Goal: Check status: Check status

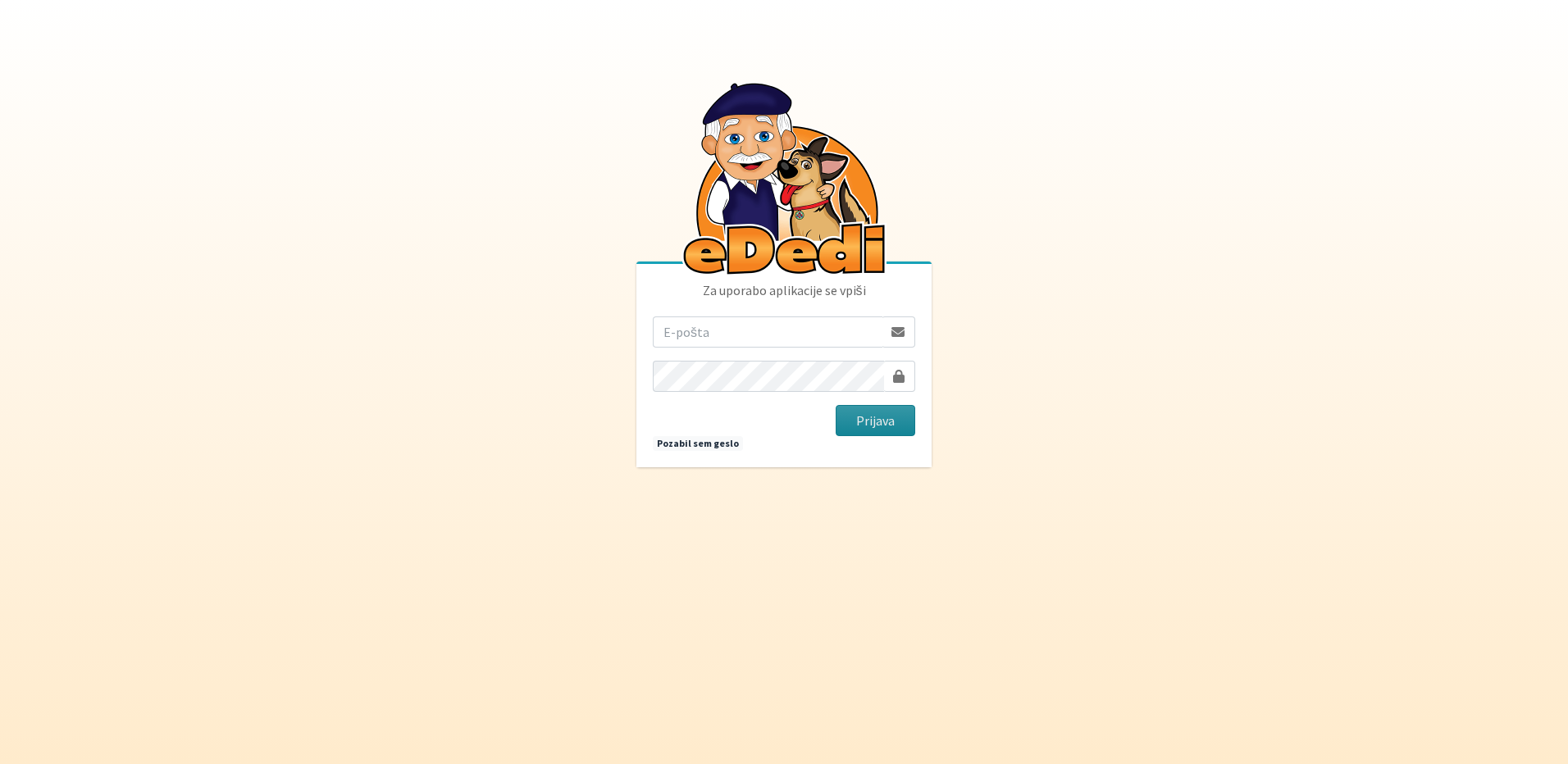
type input "[EMAIL_ADDRESS][DOMAIN_NAME]"
click at [851, 415] on button "Prijava" at bounding box center [875, 420] width 79 height 31
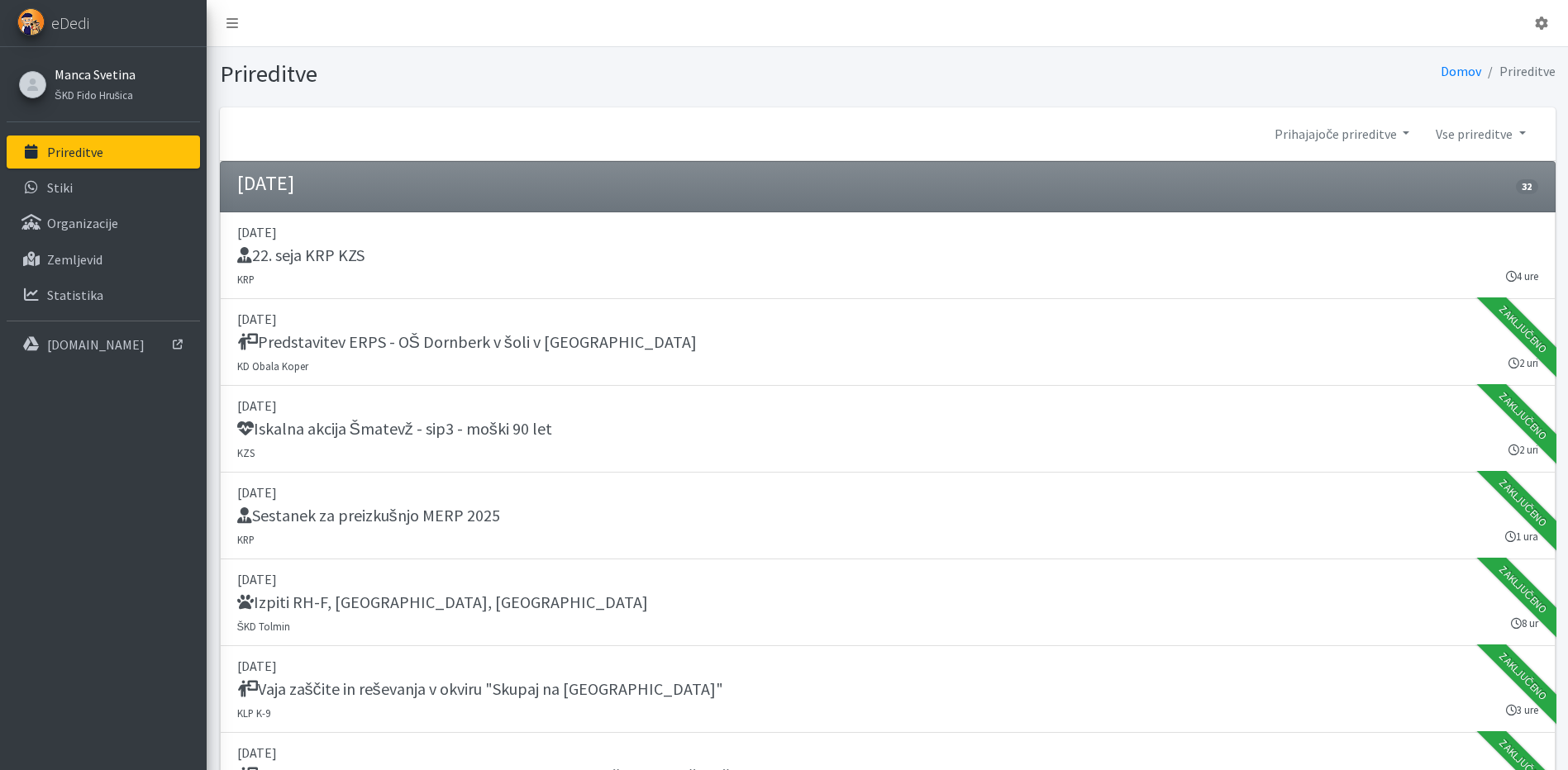
click at [128, 82] on link "Manca Svetina" at bounding box center [95, 74] width 81 height 20
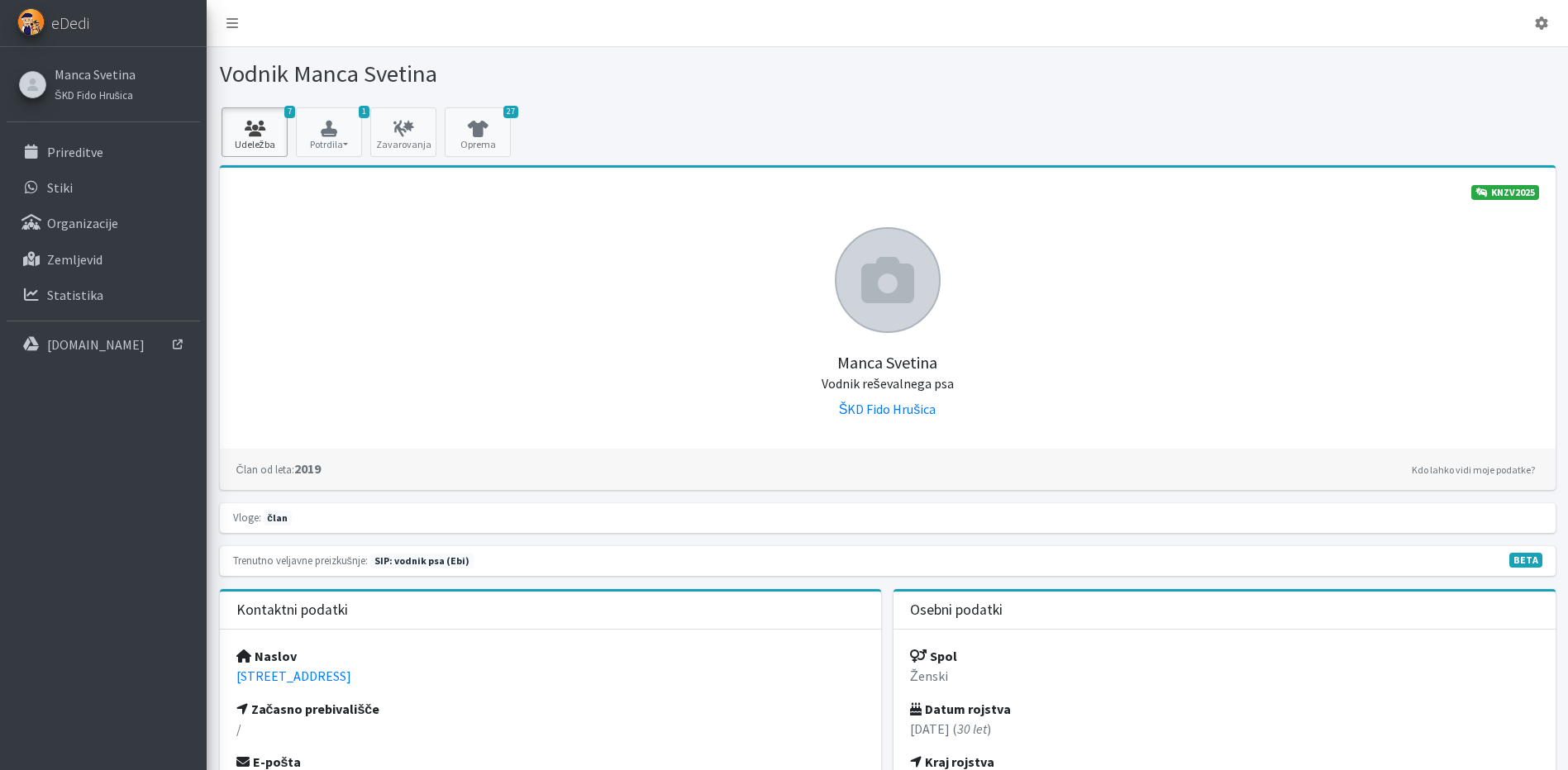
click at [253, 125] on icon at bounding box center [254, 128] width 56 height 16
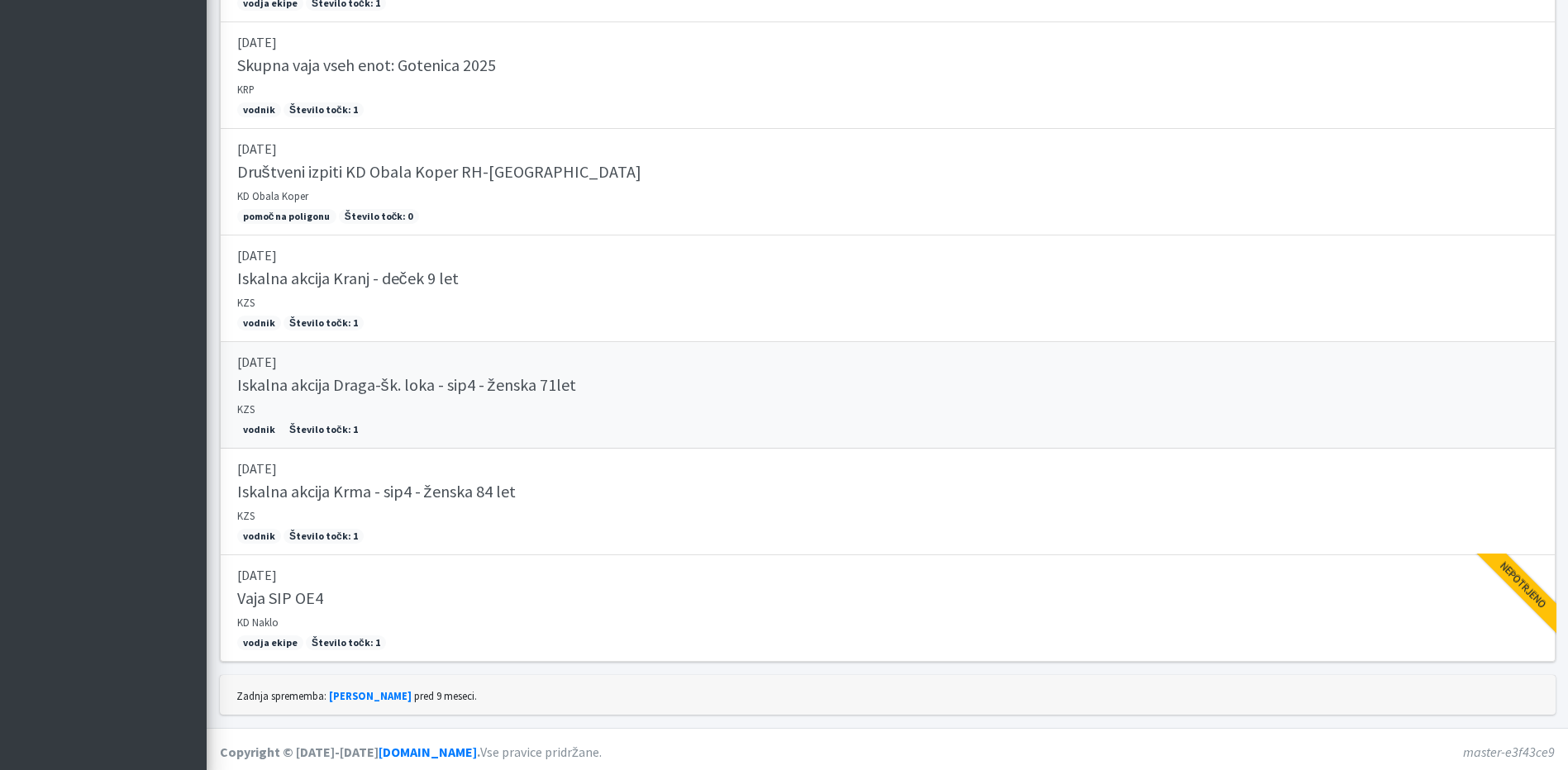
scroll to position [550, 0]
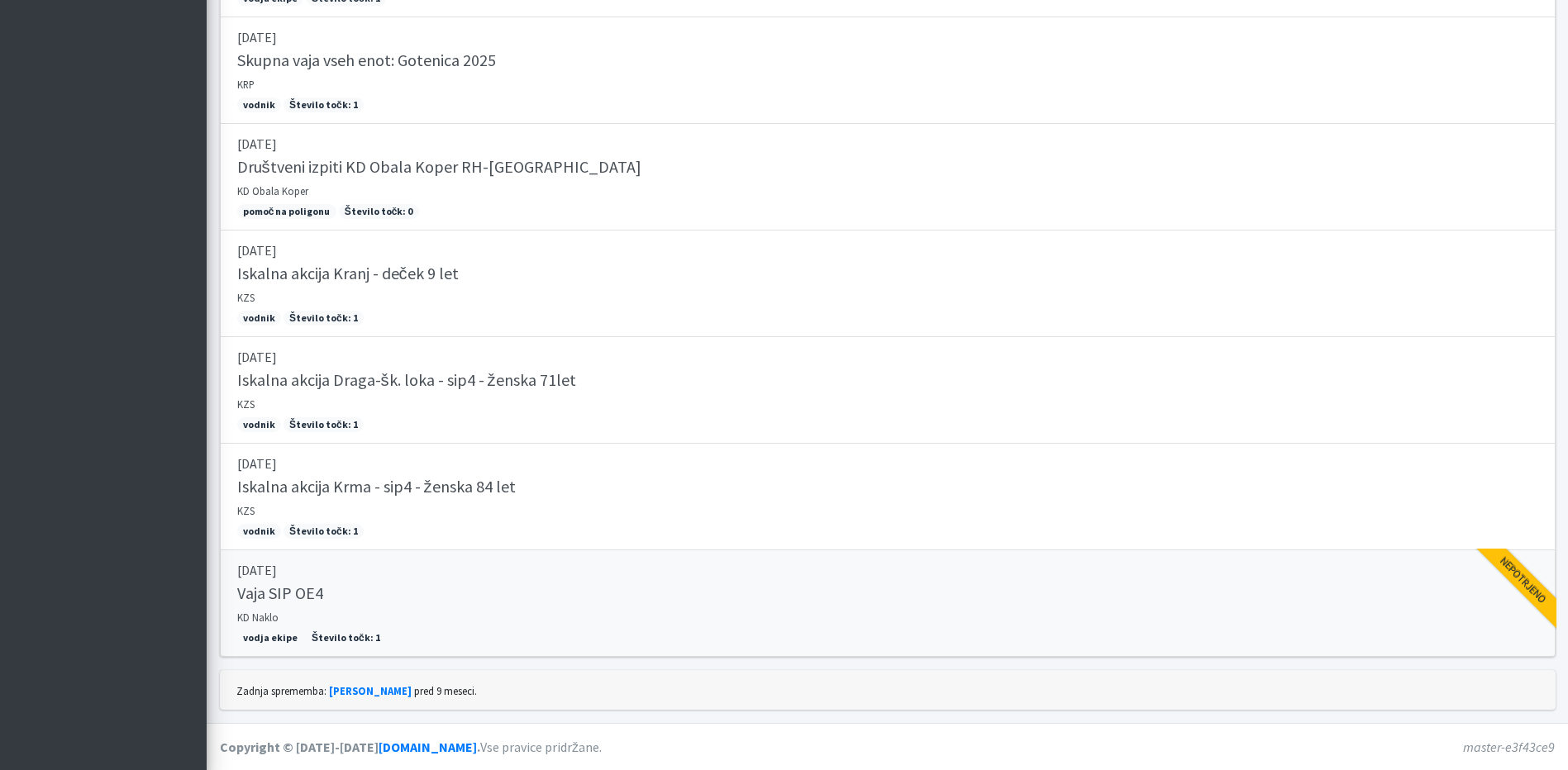
click at [464, 575] on p "[DATE]" at bounding box center [887, 570] width 1301 height 20
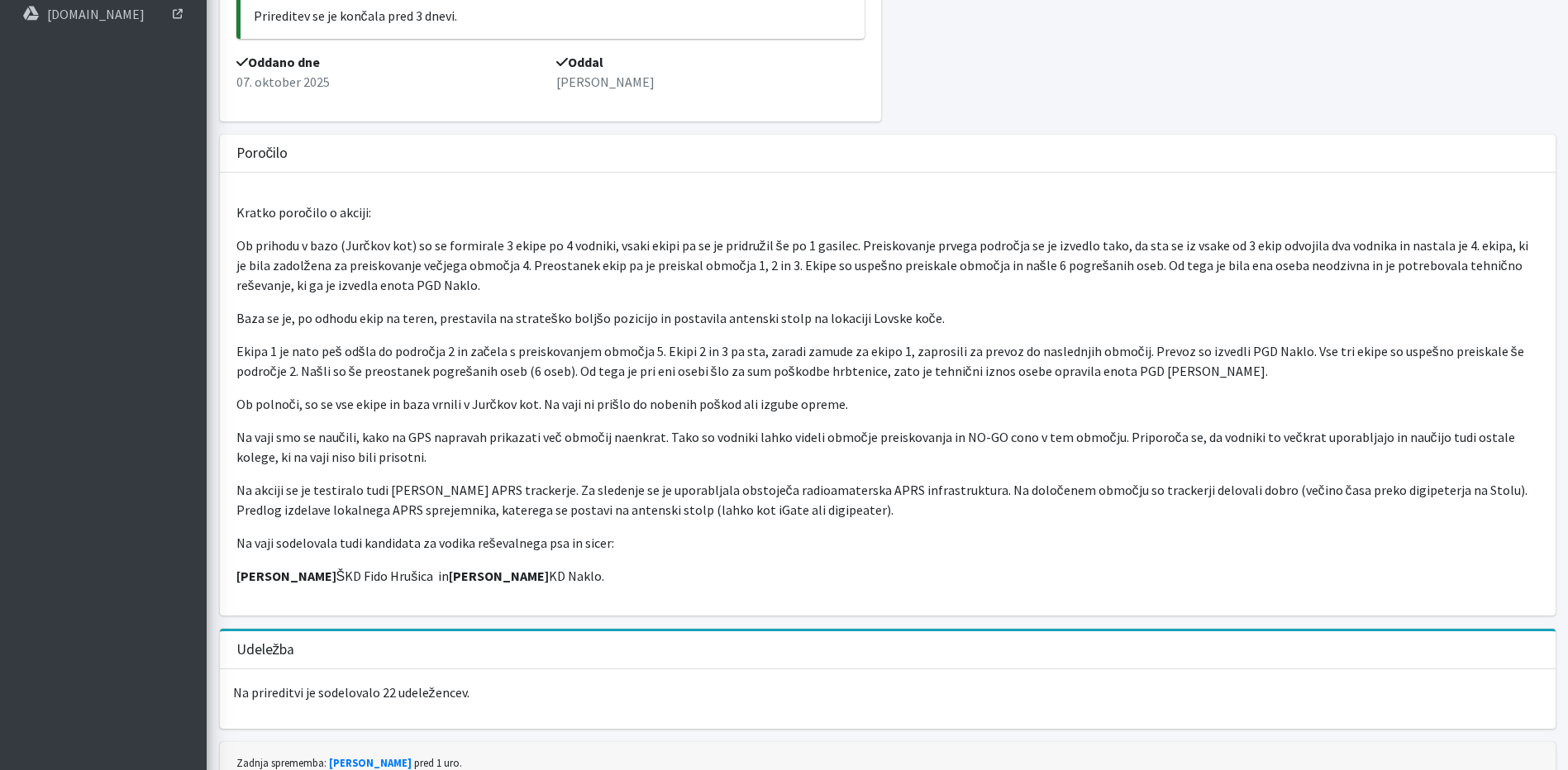
scroll to position [403, 0]
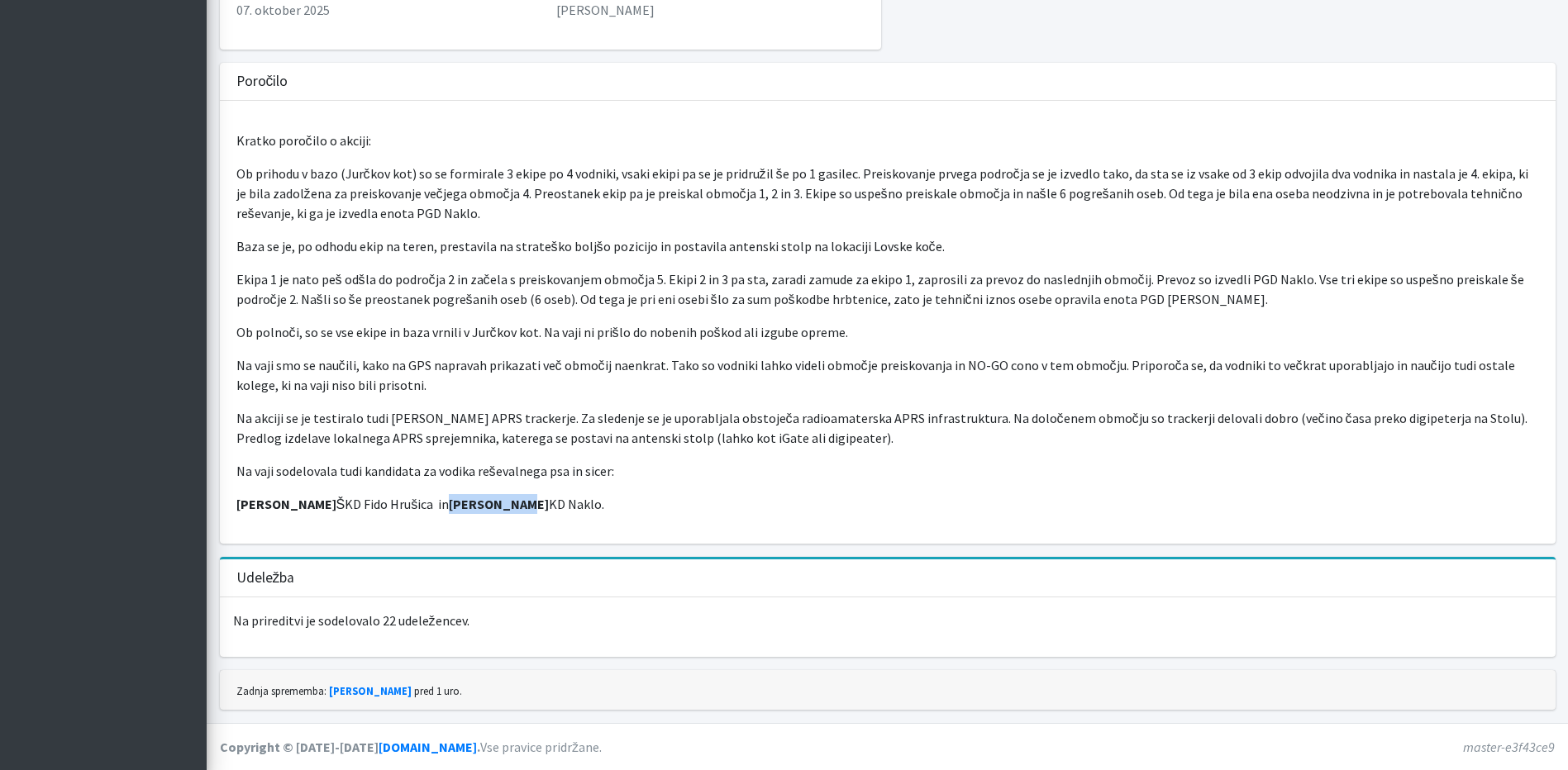
drag, startPoint x: 476, startPoint y: 503, endPoint x: 422, endPoint y: 506, distance: 54.1
click at [449, 506] on strong "[PERSON_NAME]" at bounding box center [498, 503] width 100 height 16
copy strong "[PERSON_NAME]"
click at [536, 187] on p "Ob prihodu v bazo (Jurčkov kot) so se formirale 3 ekipe po 4 vodniki, vsaki eki…" at bounding box center [887, 194] width 1302 height 60
drag, startPoint x: 536, startPoint y: 187, endPoint x: 721, endPoint y: 219, distance: 187.7
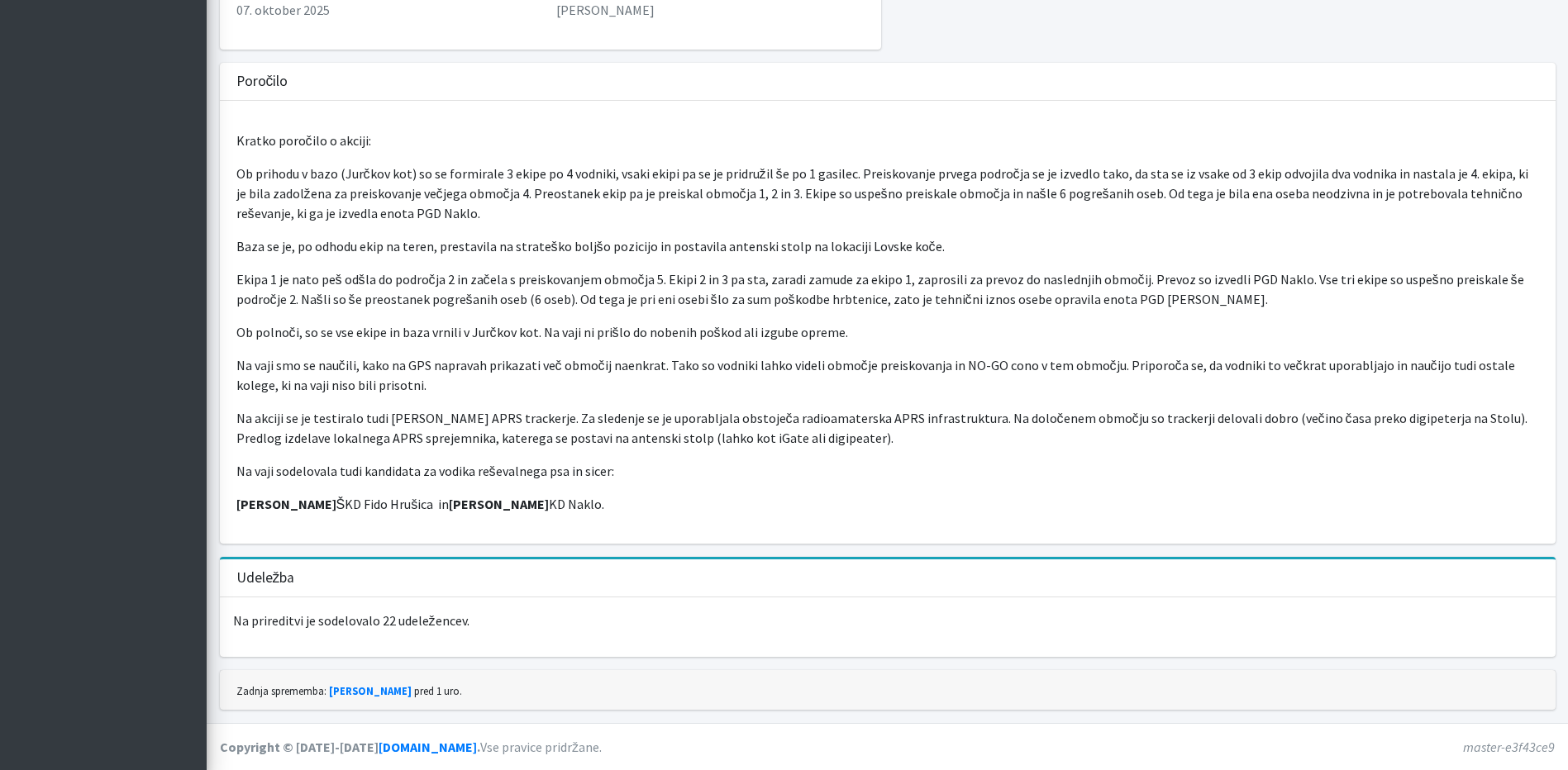
click at [721, 219] on p "Ob prihodu v bazo (Jurčkov kot) so se formirale 3 ekipe po 4 vodniki, vsaki eki…" at bounding box center [887, 194] width 1302 height 60
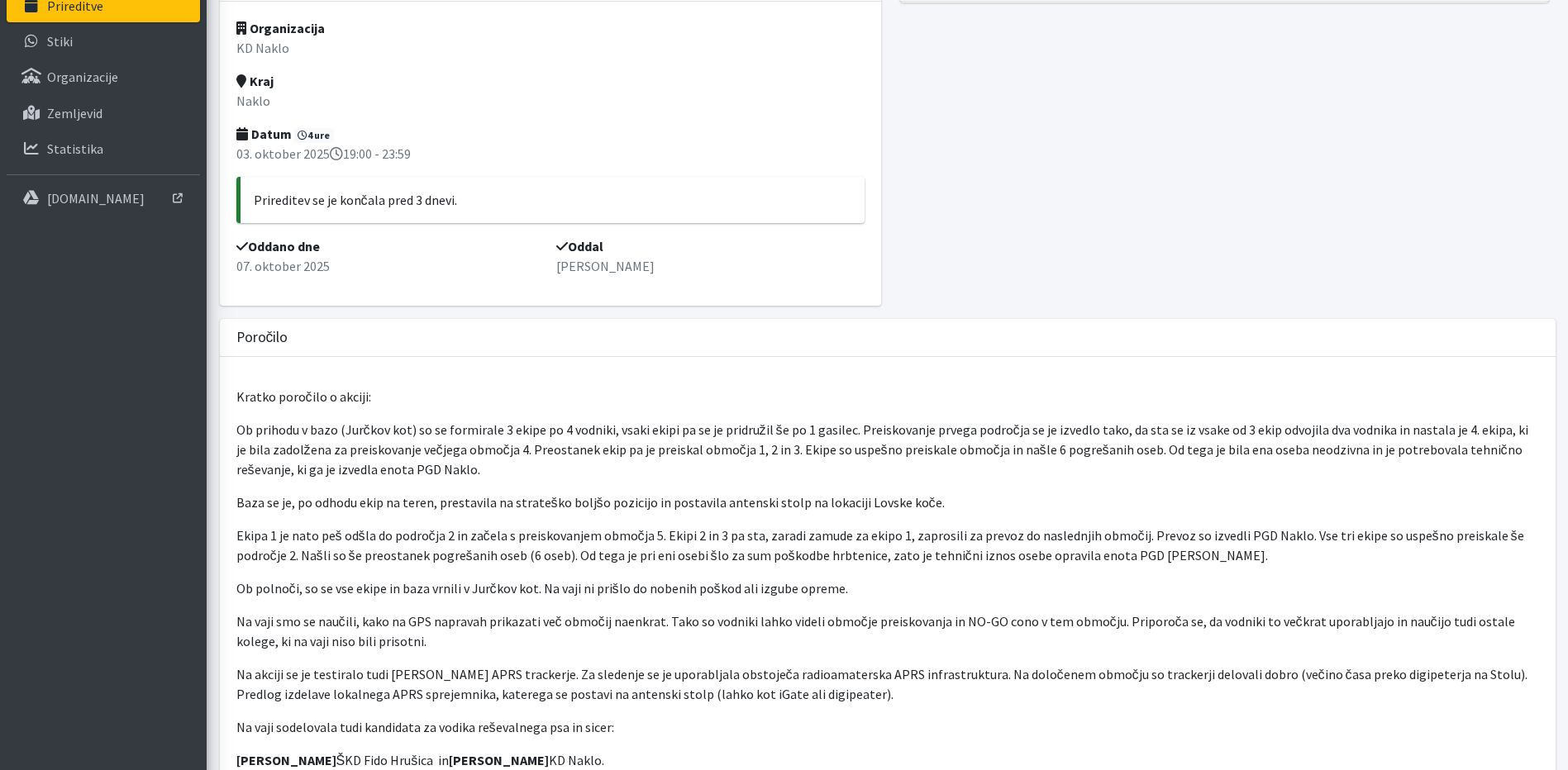
scroll to position [0, 0]
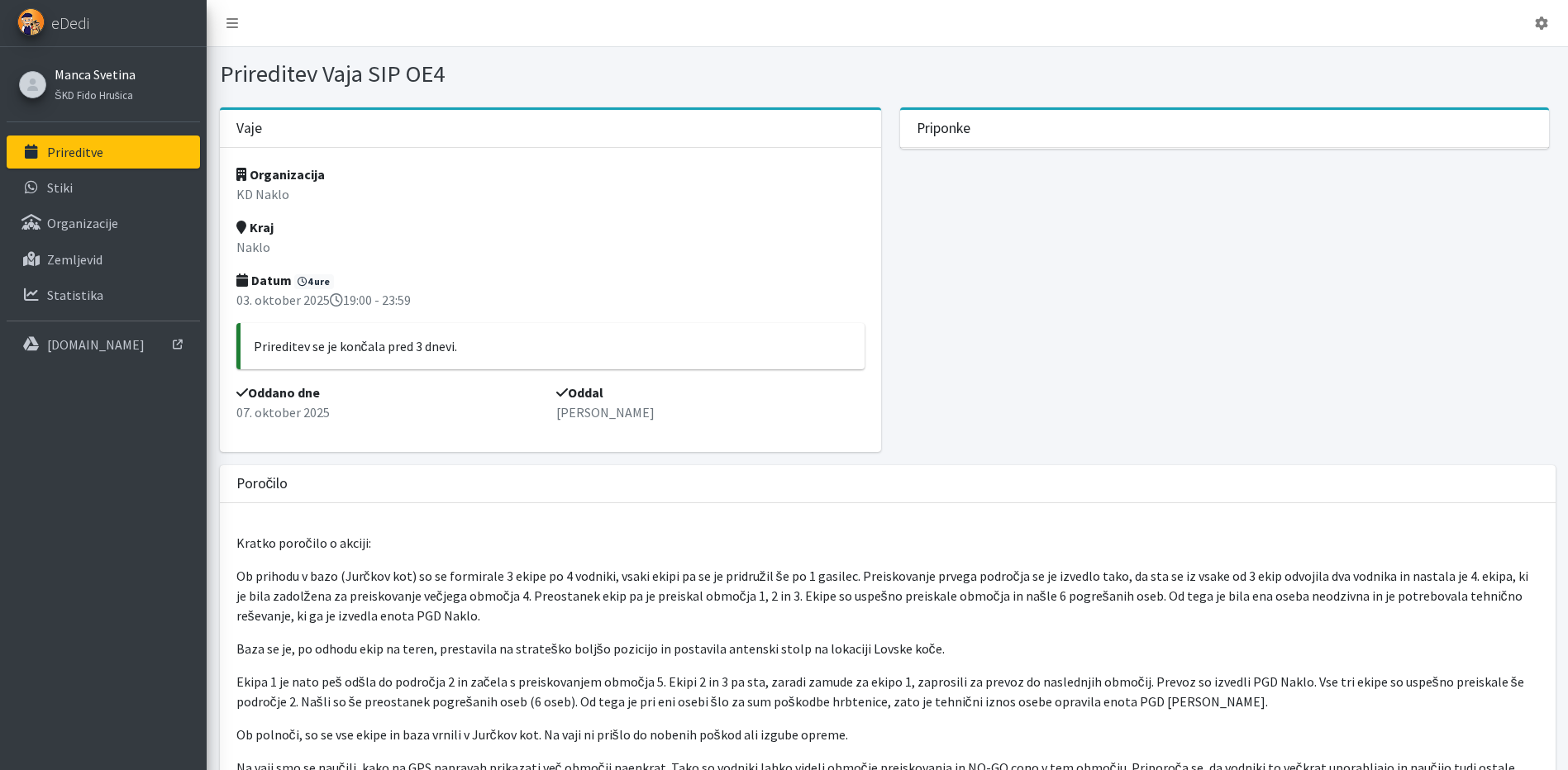
click at [109, 77] on link "Manca Svetina" at bounding box center [95, 74] width 81 height 20
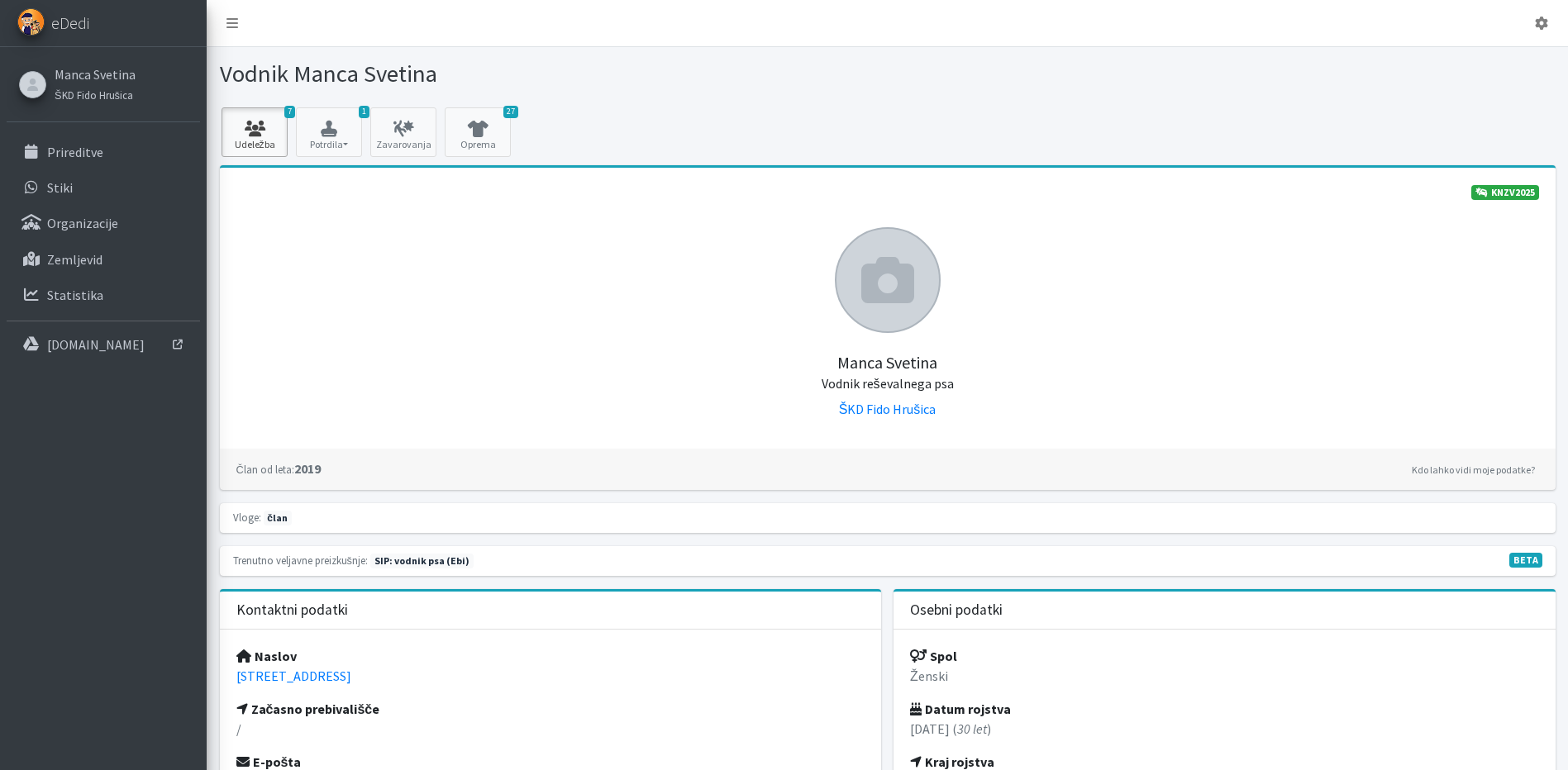
click at [279, 122] on icon at bounding box center [254, 128] width 56 height 16
